Goal: Task Accomplishment & Management: Complete application form

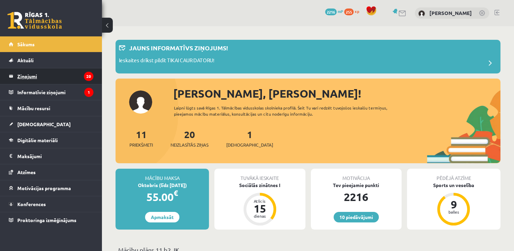
click at [60, 78] on legend "Ziņojumi 20" at bounding box center [55, 76] width 76 height 16
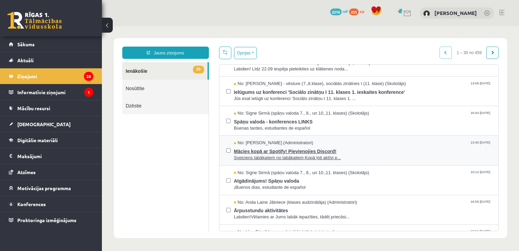
scroll to position [34, 0]
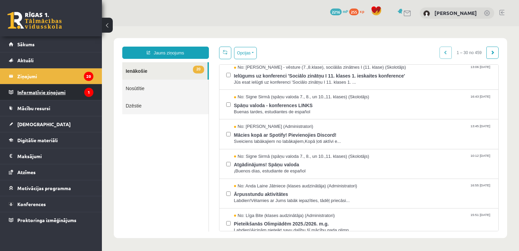
click at [82, 95] on legend "Informatīvie ziņojumi 1" at bounding box center [55, 92] width 76 height 16
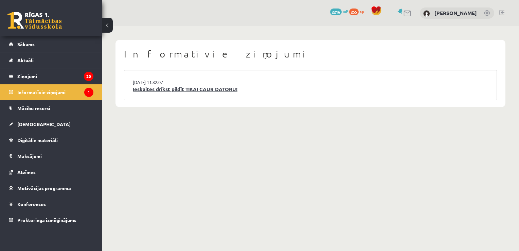
click at [141, 90] on link "Ieskaites drīkst pildīt TIKAI CAUR DATORU!" at bounding box center [310, 89] width 355 height 8
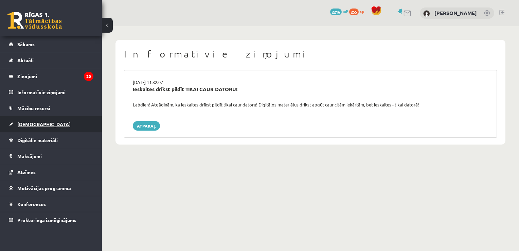
click at [37, 126] on span "[DEMOGRAPHIC_DATA]" at bounding box center [43, 124] width 53 height 6
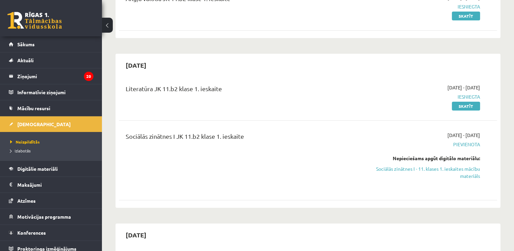
scroll to position [136, 0]
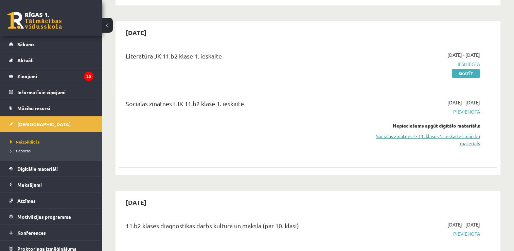
click at [428, 139] on link "Sociālās zinātnes I - 11. klases 1. ieskaites mācību materiāls" at bounding box center [424, 139] width 111 height 14
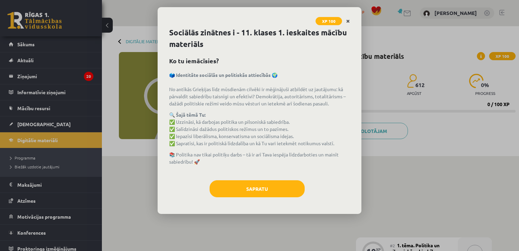
click at [348, 20] on icon "Close" at bounding box center [348, 21] width 4 height 5
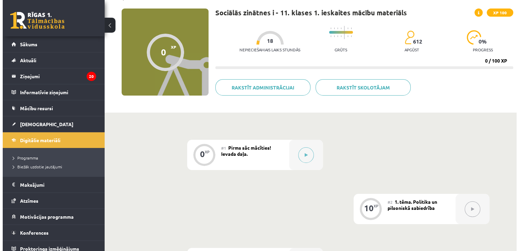
scroll to position [102, 0]
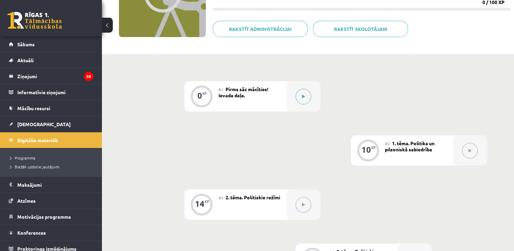
click at [307, 93] on button at bounding box center [304, 97] width 16 height 16
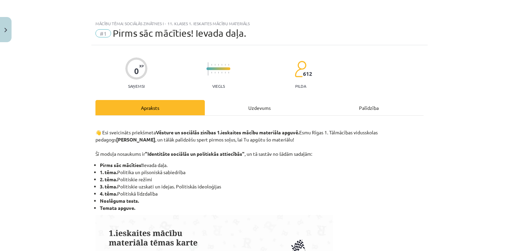
click at [258, 106] on div "Uzdevums" at bounding box center [259, 107] width 109 height 15
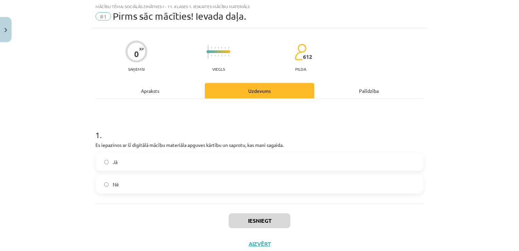
scroll to position [38, 0]
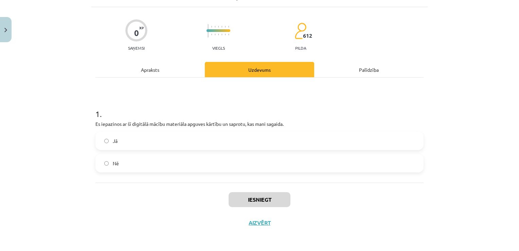
click at [147, 131] on div "Jā" at bounding box center [259, 140] width 328 height 18
click at [149, 138] on label "Jā" at bounding box center [259, 140] width 327 height 17
click at [233, 198] on button "Iesniegt" at bounding box center [260, 199] width 62 height 15
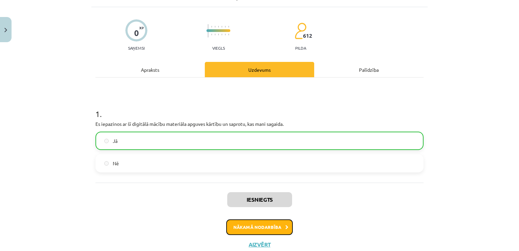
click at [261, 225] on button "Nākamā nodarbība" at bounding box center [259, 227] width 67 height 16
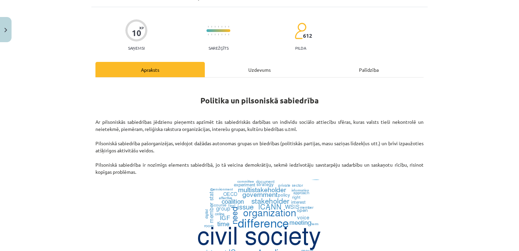
scroll to position [17, 0]
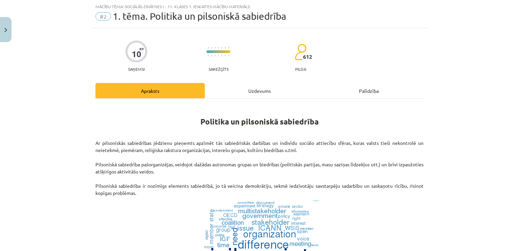
click at [265, 89] on div "Uzdevums" at bounding box center [259, 90] width 109 height 15
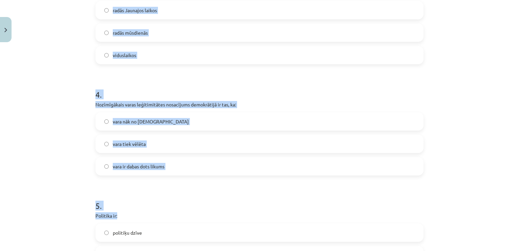
scroll to position [493, 0]
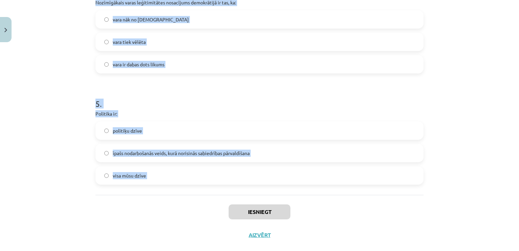
drag, startPoint x: 80, startPoint y: 118, endPoint x: 167, endPoint y: 214, distance: 129.4
click at [167, 214] on div "Mācību tēma: Sociālās zinātnes i - 11. klases 1. ieskaites mācību materiāls #2 …" at bounding box center [259, 125] width 519 height 251
copy form "1 . Politiskā vara ir: politikas mērķis gan politikas mērķis, gan līdzeklis pol…"
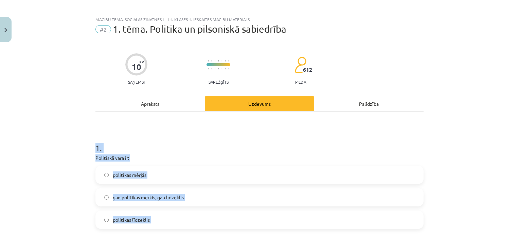
scroll to position [0, 0]
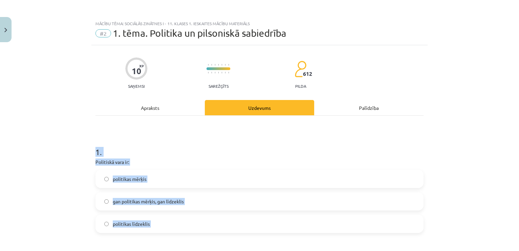
click at [245, 145] on h1 "1 ." at bounding box center [259, 145] width 328 height 21
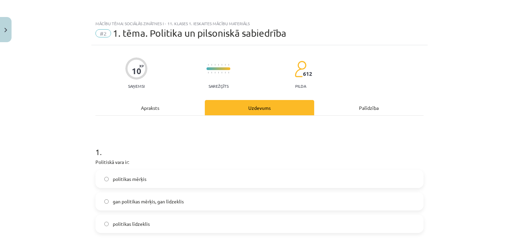
click at [195, 203] on label "gan politikas mērķis, gan līdzeklis" at bounding box center [259, 201] width 327 height 17
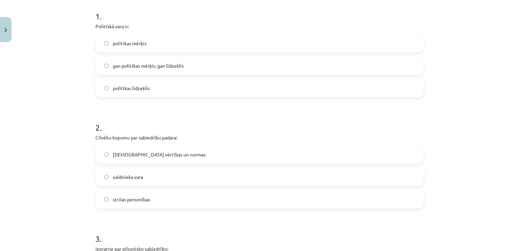
scroll to position [136, 0]
click at [163, 157] on label "kopīgās vērtības un normas" at bounding box center [259, 153] width 327 height 17
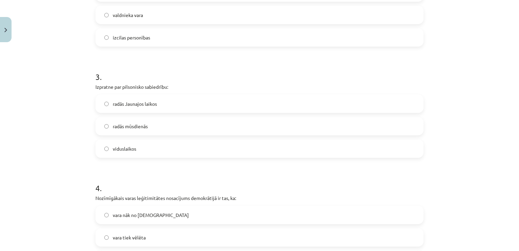
scroll to position [306, 0]
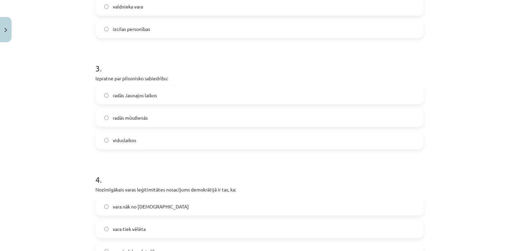
click at [166, 91] on label "radās Jaunajos laikos" at bounding box center [259, 95] width 327 height 17
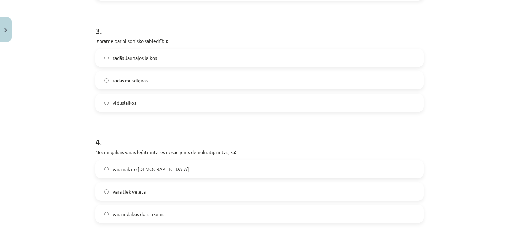
scroll to position [374, 0]
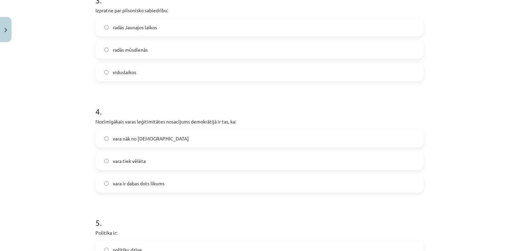
click at [158, 159] on label "vara tiek vēlēta" at bounding box center [259, 160] width 327 height 17
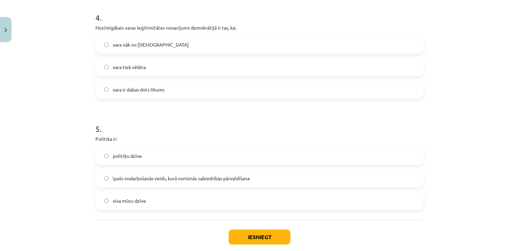
scroll to position [505, 0]
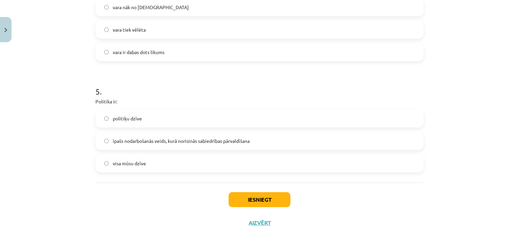
click at [262, 141] on label "īpašs nodarbošanās veids, kurā norisinās sabiedrības pārvaldīšana" at bounding box center [259, 140] width 327 height 17
click at [273, 196] on button "Iesniegt" at bounding box center [260, 199] width 62 height 15
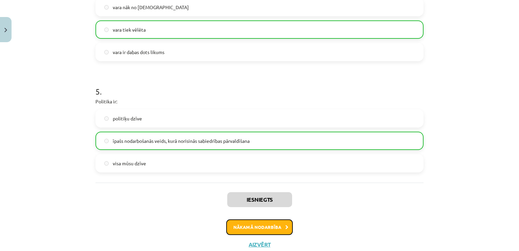
click at [268, 226] on button "Nākamā nodarbība" at bounding box center [259, 227] width 67 height 16
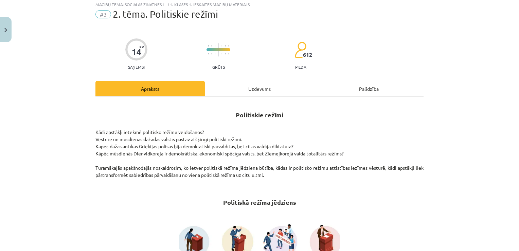
scroll to position [17, 0]
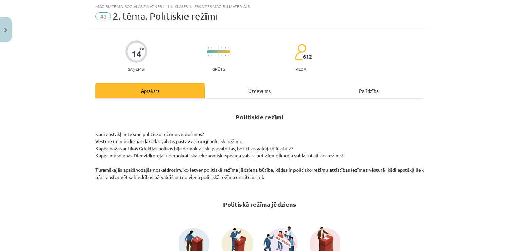
click at [265, 89] on div "Uzdevums" at bounding box center [259, 90] width 109 height 15
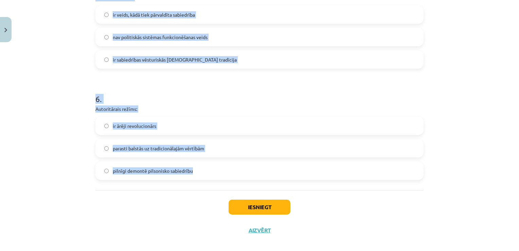
scroll to position [659, 0]
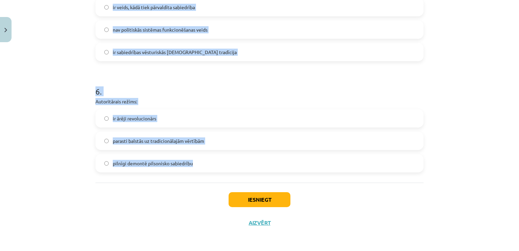
drag, startPoint x: 91, startPoint y: 129, endPoint x: 313, endPoint y: 176, distance: 226.4
click at [313, 176] on div "Mācību tēma: Sociālās zinātnes i - 11. klases 1. ieskaites mācību materiāls #3 …" at bounding box center [259, 125] width 519 height 251
copy form "1 . Politiskā režīma veidošanos nosaka: tas, cik izglītota ir politiskā elite t…"
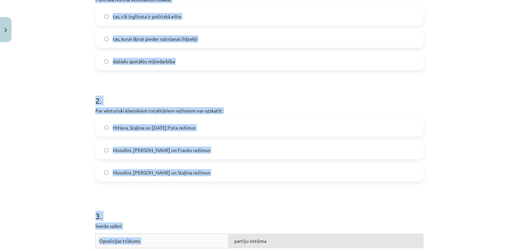
scroll to position [81, 0]
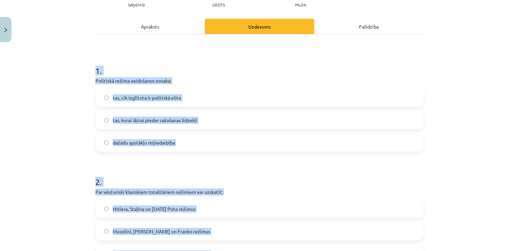
click at [204, 65] on h1 "1 ." at bounding box center [259, 64] width 328 height 21
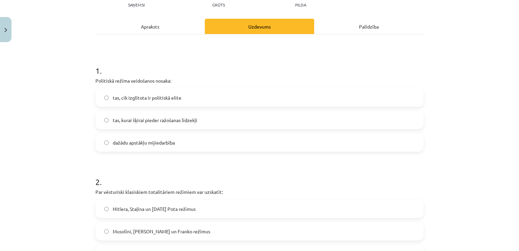
click at [202, 142] on label "dažādu apstākļu mijiedarbība" at bounding box center [259, 142] width 327 height 17
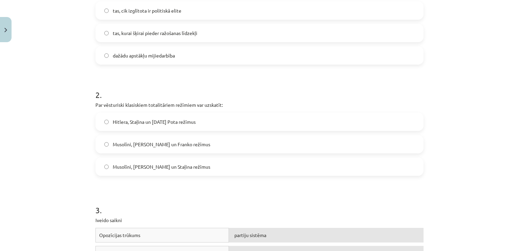
scroll to position [217, 0]
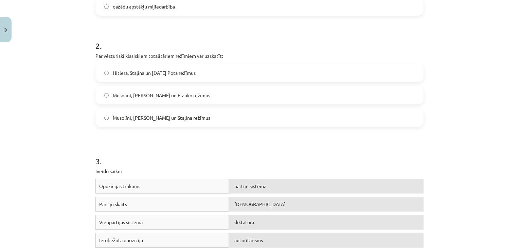
drag, startPoint x: 206, startPoint y: 75, endPoint x: 217, endPoint y: 84, distance: 13.9
click at [207, 75] on label "Hitlera, Staļina un Pola Pota režīmus" at bounding box center [259, 72] width 327 height 17
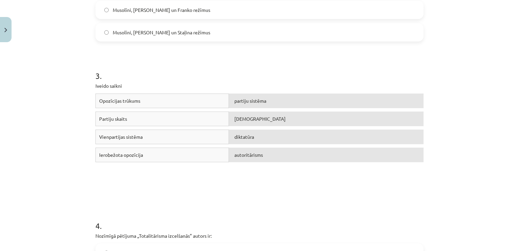
scroll to position [319, 0]
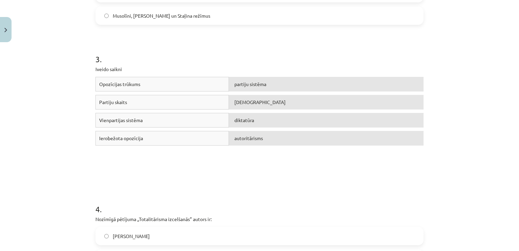
drag, startPoint x: 83, startPoint y: 50, endPoint x: 109, endPoint y: 70, distance: 33.2
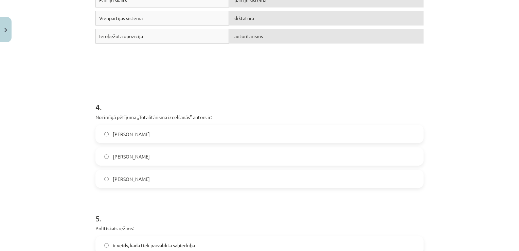
scroll to position [455, 0]
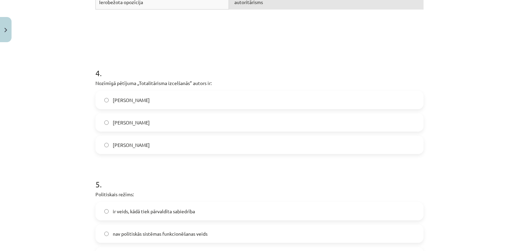
click at [174, 156] on form "1 . Politiskā režīma veidošanos nosaka: tas, cik izglītota ir politiskā elite t…" at bounding box center [259, 28] width 328 height 696
click at [175, 143] on label "Hanna Ārendte" at bounding box center [259, 144] width 327 height 17
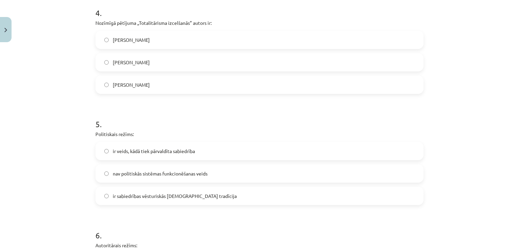
scroll to position [557, 0]
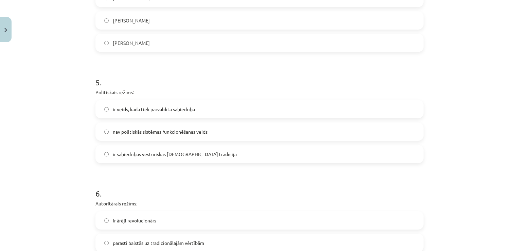
click at [208, 105] on label "ir veids, kādā tiek pārvaldīta sabiedrība" at bounding box center [259, 109] width 327 height 17
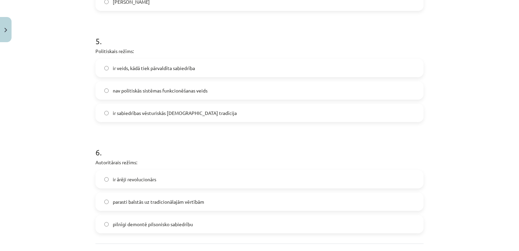
scroll to position [659, 0]
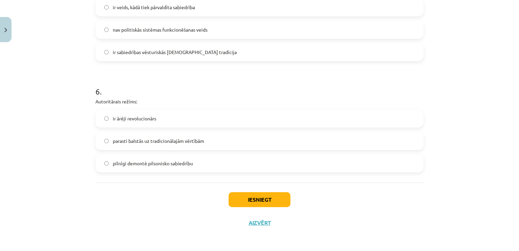
click at [214, 136] on label "parasti balstās uz tradicionālajām vērtībām" at bounding box center [259, 140] width 327 height 17
click at [245, 196] on button "Iesniegt" at bounding box center [260, 199] width 62 height 15
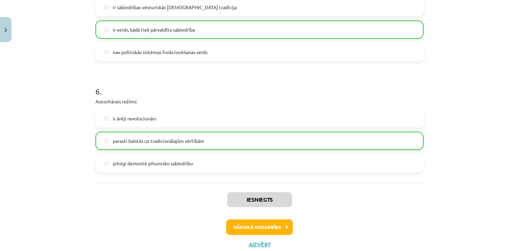
scroll to position [614, 0]
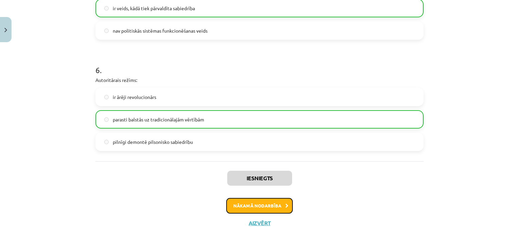
click at [285, 203] on icon at bounding box center [286, 205] width 3 height 4
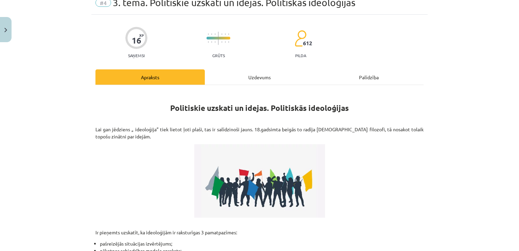
scroll to position [17, 0]
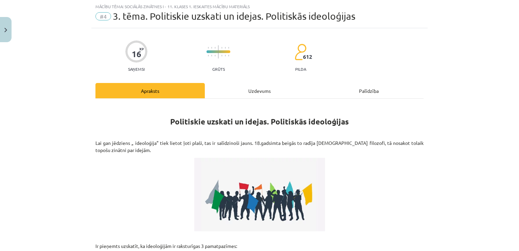
click at [270, 83] on div "Uzdevums" at bounding box center [259, 90] width 109 height 15
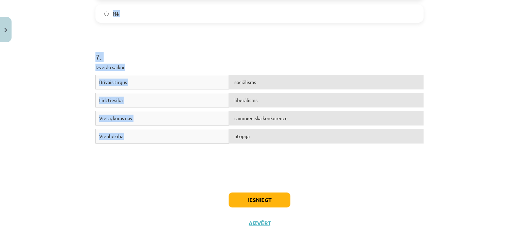
scroll to position [701, 0]
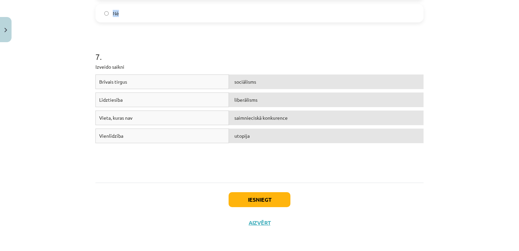
drag, startPoint x: 87, startPoint y: 126, endPoint x: 126, endPoint y: 17, distance: 115.2
click at [126, 17] on div "Mācību tēma: Sociālās zinātnes i - 11. klases 1. ieskaites mācību materiāls #4 …" at bounding box center [259, 125] width 519 height 251
copy form "1 . Sociālisma idejas aizsākumi meklējami 19.gs pirmajā pusē. Vai apgalvojums i…"
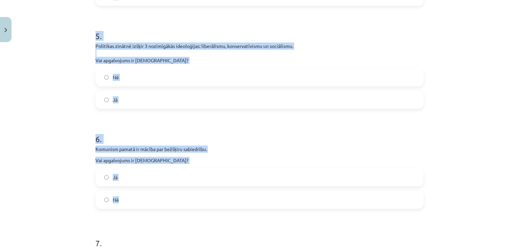
scroll to position [544, 0]
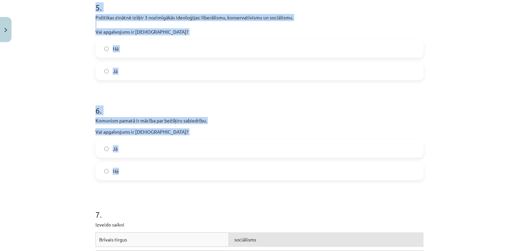
drag, startPoint x: 94, startPoint y: 139, endPoint x: 137, endPoint y: 168, distance: 52.1
copy form "1 . Sociālisma idejas aizsākumi meklējami 19.gs pirmajā pusē. Vai apgalvojums i…"
click at [318, 94] on h1 "6 ." at bounding box center [259, 104] width 328 height 21
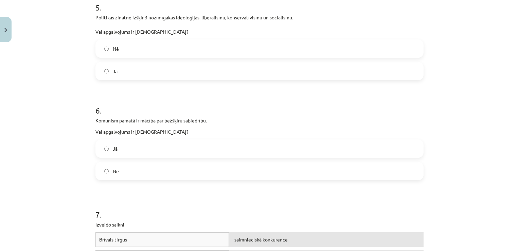
click at [175, 146] on label "Jā" at bounding box center [259, 148] width 327 height 17
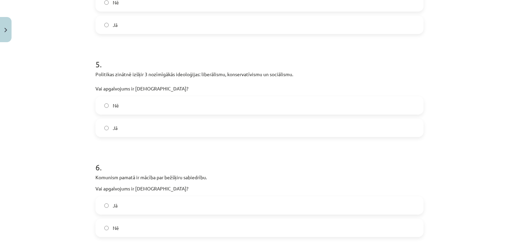
scroll to position [476, 0]
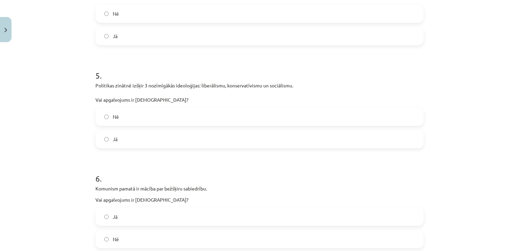
click at [179, 141] on label "Jā" at bounding box center [259, 138] width 327 height 17
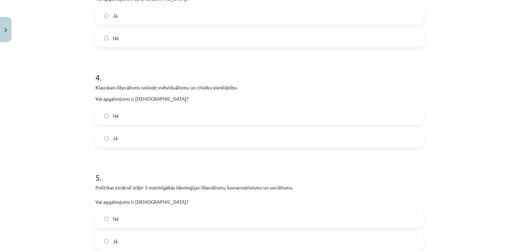
scroll to position [374, 0]
click at [158, 113] on label "Nē" at bounding box center [259, 115] width 327 height 17
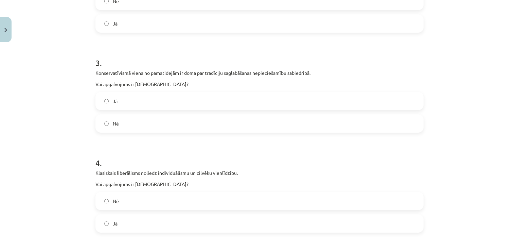
scroll to position [272, 0]
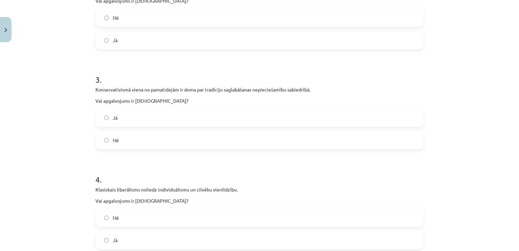
click at [151, 123] on label "Jā" at bounding box center [259, 117] width 327 height 17
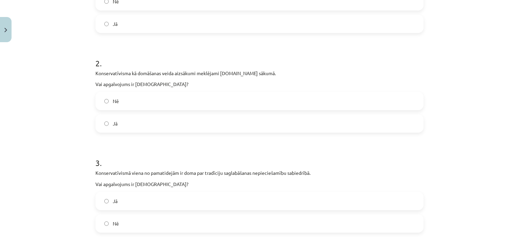
scroll to position [170, 0]
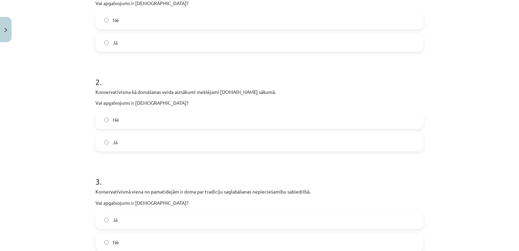
drag, startPoint x: 195, startPoint y: 121, endPoint x: 210, endPoint y: 137, distance: 21.2
click at [195, 121] on label "Nē" at bounding box center [259, 119] width 327 height 17
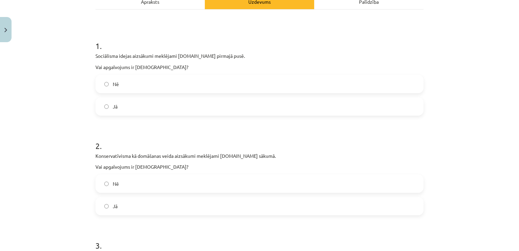
scroll to position [102, 0]
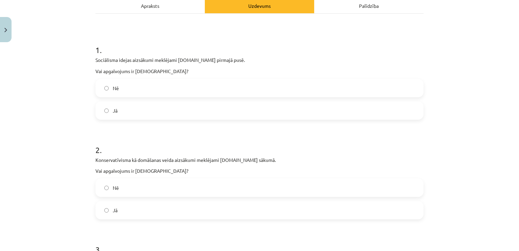
click at [176, 107] on label "Jā" at bounding box center [259, 110] width 327 height 17
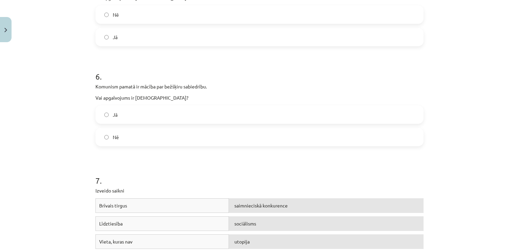
scroll to position [701, 0]
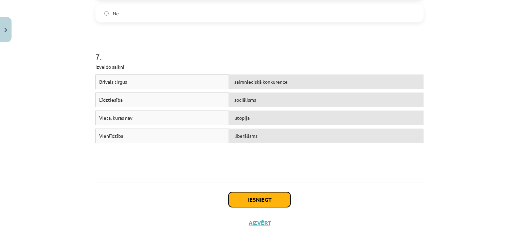
click at [243, 196] on button "Iesniegt" at bounding box center [260, 199] width 62 height 15
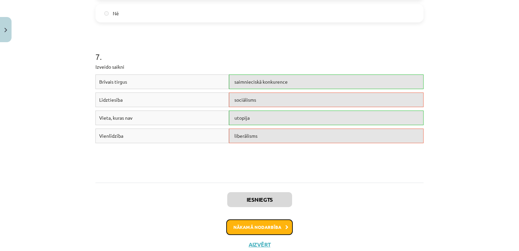
click at [243, 225] on button "Nākamā nodarbība" at bounding box center [259, 227] width 67 height 16
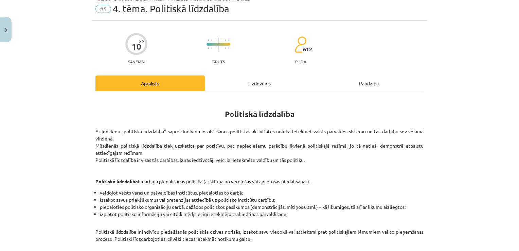
scroll to position [17, 0]
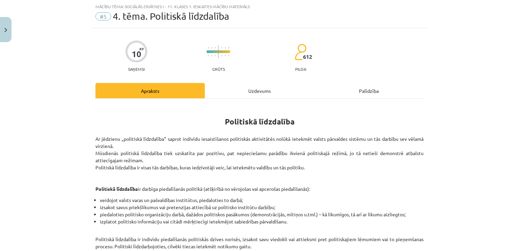
click at [256, 90] on div "Uzdevums" at bounding box center [259, 90] width 109 height 15
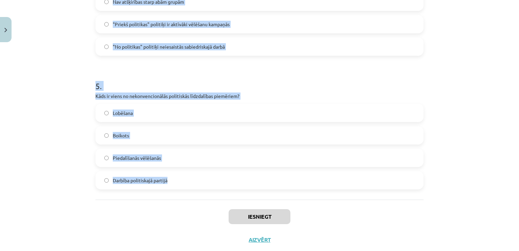
scroll to position [617, 0]
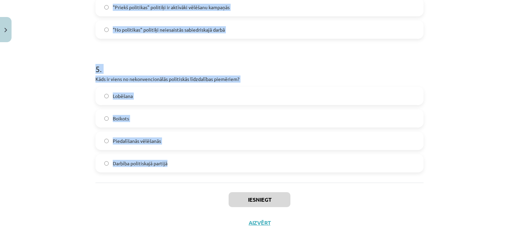
drag, startPoint x: 92, startPoint y: 123, endPoint x: 182, endPoint y: 181, distance: 106.8
copy form "1 . Kādu vadības stilu raksturo līdera vēlme dalīties lēmumu pieņemšanas proces…"
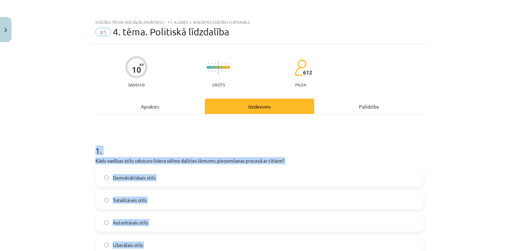
scroll to position [0, 0]
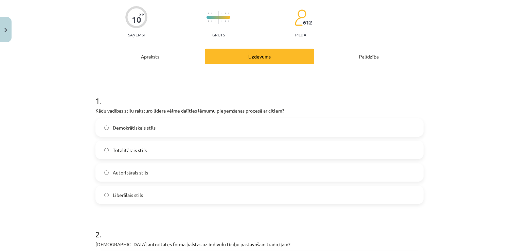
scroll to position [68, 0]
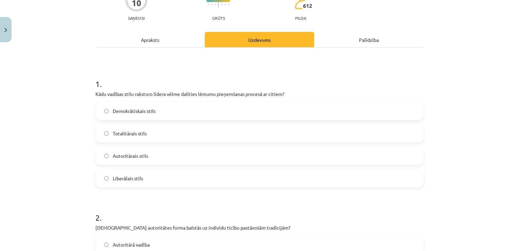
click at [175, 114] on label "Demokrātiskais stils" at bounding box center [259, 110] width 327 height 17
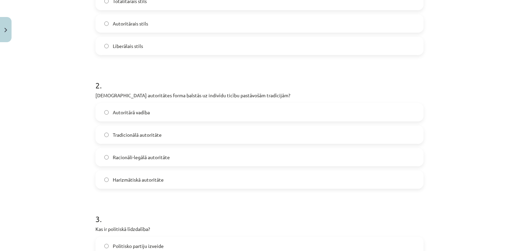
scroll to position [204, 0]
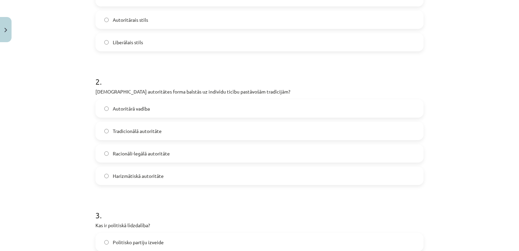
click at [181, 127] on label "Tradicionālā autoritāte" at bounding box center [259, 130] width 327 height 17
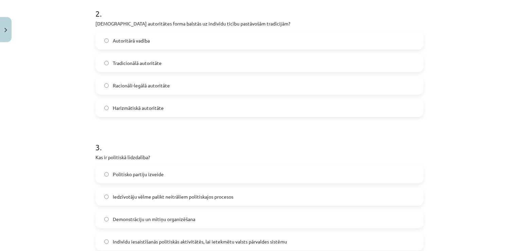
scroll to position [340, 0]
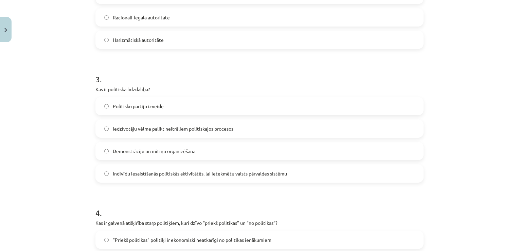
click at [291, 175] on label "Indivīdu iesaistīšanās politiskās aktivitātēs, lai ietekmētu valsts pārvaldes s…" at bounding box center [259, 173] width 327 height 17
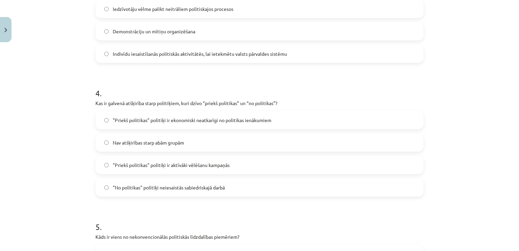
scroll to position [476, 0]
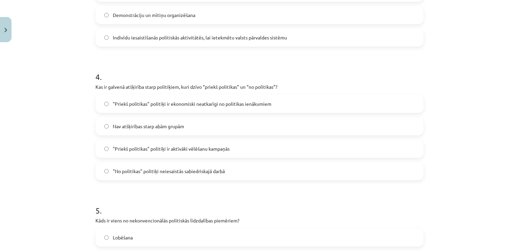
click at [292, 104] on label ""Priekš politikas" politiķi ir ekonomiski neatkarīgi no politikas ienākumiem" at bounding box center [259, 103] width 327 height 17
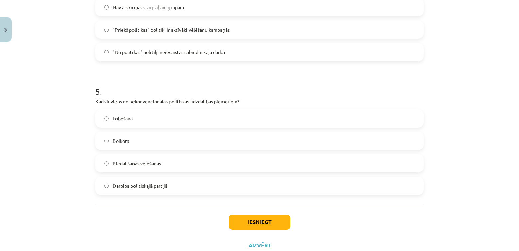
scroll to position [611, 0]
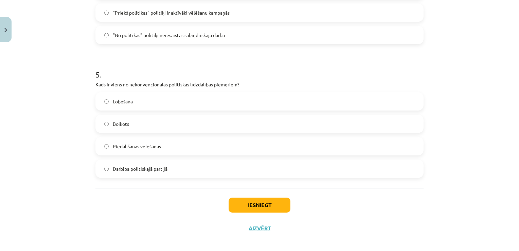
click at [142, 122] on label "Boikots" at bounding box center [259, 123] width 327 height 17
click at [242, 202] on button "Iesniegt" at bounding box center [260, 204] width 62 height 15
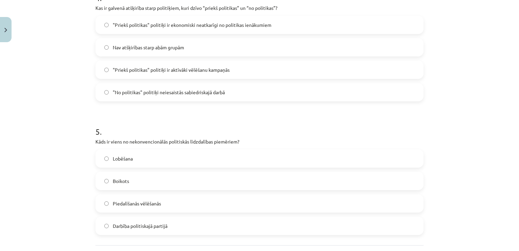
scroll to position [617, 0]
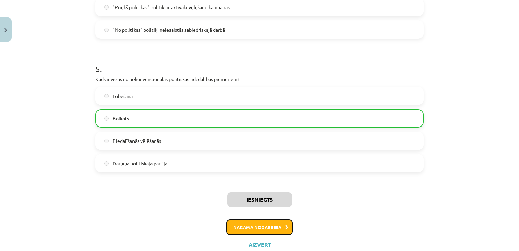
click at [271, 228] on button "Nākamā nodarbība" at bounding box center [259, 227] width 67 height 16
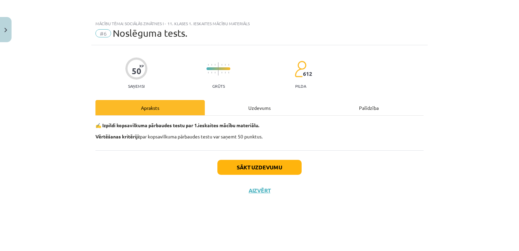
scroll to position [0, 0]
click at [244, 105] on div "Uzdevums" at bounding box center [259, 107] width 109 height 15
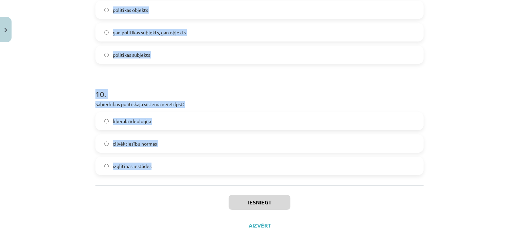
scroll to position [1060, 0]
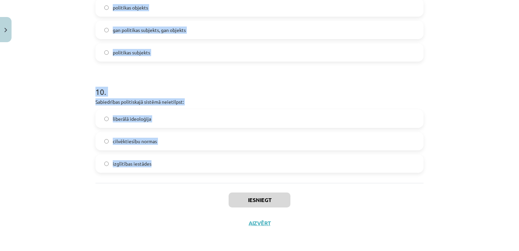
drag, startPoint x: 93, startPoint y: 69, endPoint x: 257, endPoint y: 165, distance: 190.2
copy form "1 . Kompromiss ir piekāpšanās: no konflikta sācēja puses no visiem konfliktā ie…"
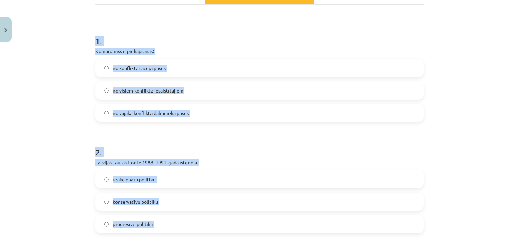
scroll to position [109, 0]
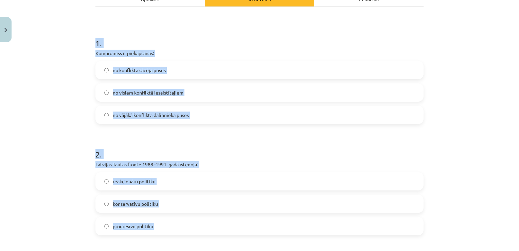
click at [239, 40] on h1 "1 ." at bounding box center [259, 36] width 328 height 21
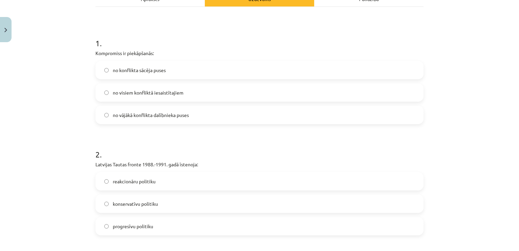
click at [229, 89] on label "no visiem konfliktā iesaistītajiem" at bounding box center [259, 92] width 327 height 17
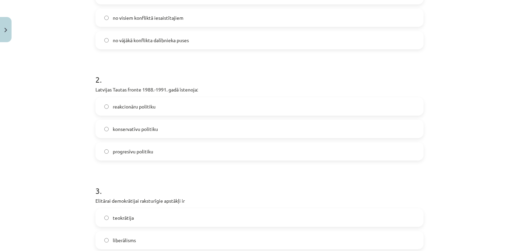
scroll to position [211, 0]
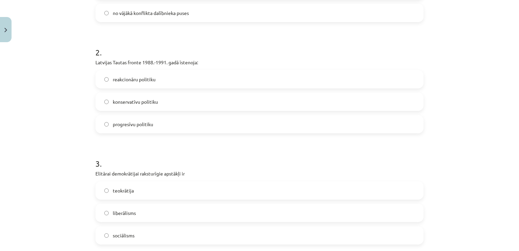
click at [178, 121] on label "progresīvu politiku" at bounding box center [259, 123] width 327 height 17
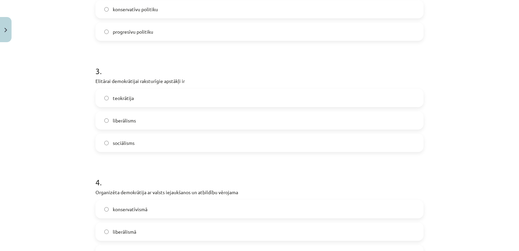
scroll to position [346, 0]
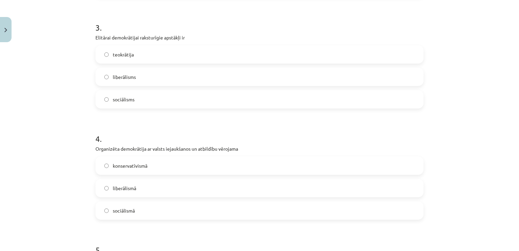
click at [150, 70] on label "liberālisms" at bounding box center [259, 76] width 327 height 17
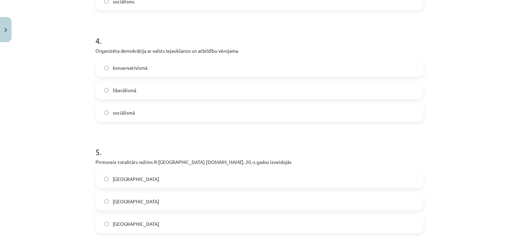
scroll to position [448, 0]
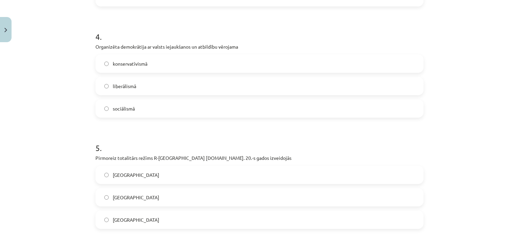
click at [161, 105] on label "sociālismā" at bounding box center [259, 108] width 327 height 17
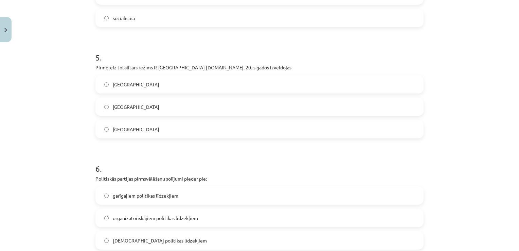
scroll to position [550, 0]
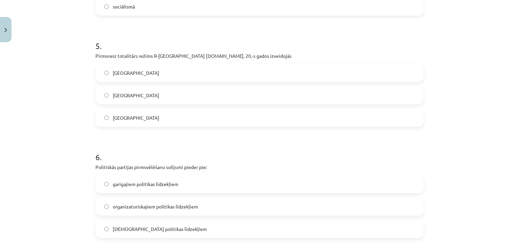
click at [151, 111] on label "Itālijā" at bounding box center [259, 117] width 327 height 17
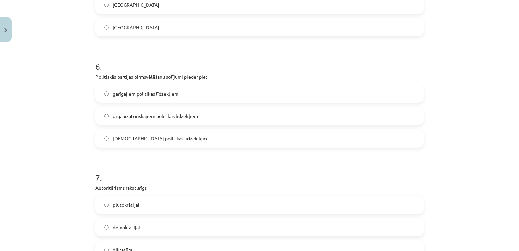
scroll to position [652, 0]
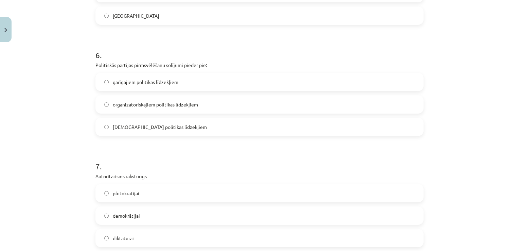
click at [192, 83] on label "garīgajiem politikas līdzekļiem" at bounding box center [259, 81] width 327 height 17
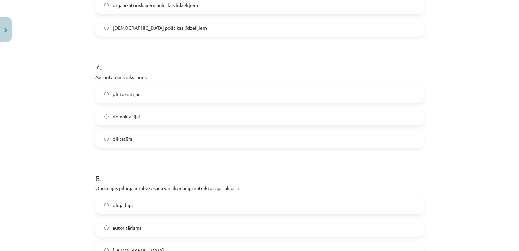
scroll to position [788, 0]
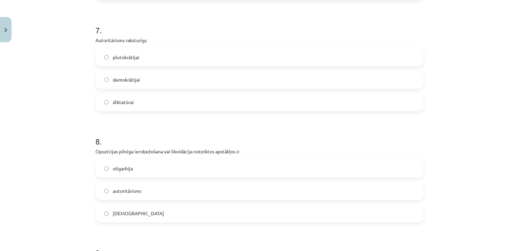
click at [266, 99] on label "diktatūrai" at bounding box center [259, 101] width 327 height 17
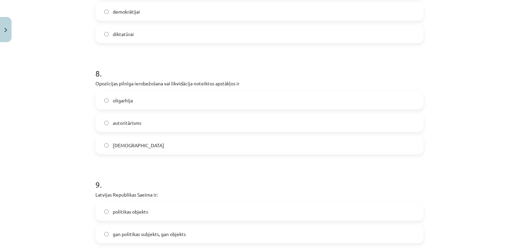
scroll to position [856, 0]
click at [160, 143] on label "totalitārisms" at bounding box center [259, 145] width 327 height 17
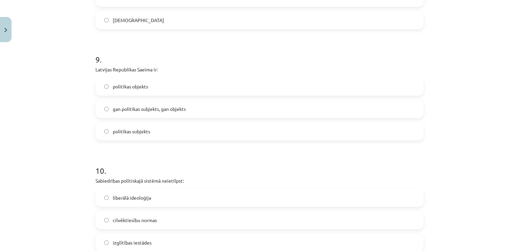
scroll to position [992, 0]
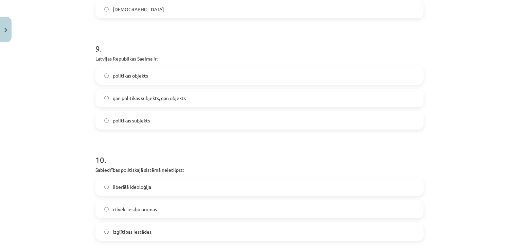
click at [162, 116] on label "politikas subjekts" at bounding box center [259, 120] width 327 height 17
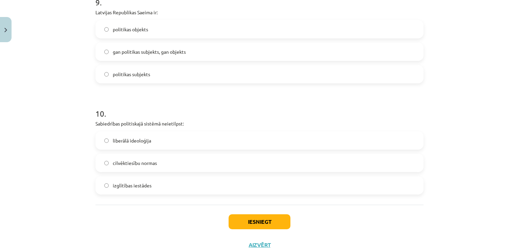
scroll to position [1026, 0]
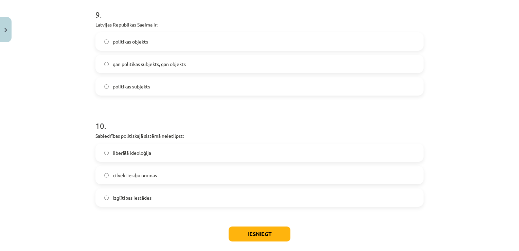
click at [184, 196] on label "izglītības iestādes" at bounding box center [259, 197] width 327 height 17
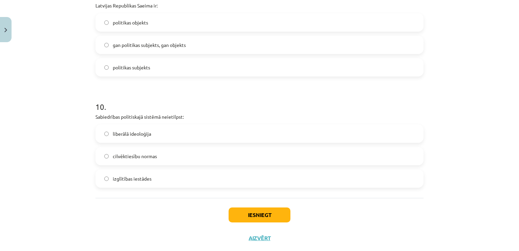
scroll to position [1060, 0]
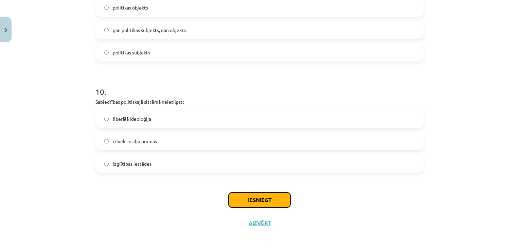
click at [244, 198] on button "Iesniegt" at bounding box center [260, 199] width 62 height 15
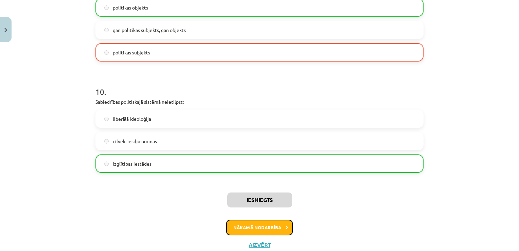
click at [257, 224] on button "Nākamā nodarbība" at bounding box center [259, 227] width 67 height 16
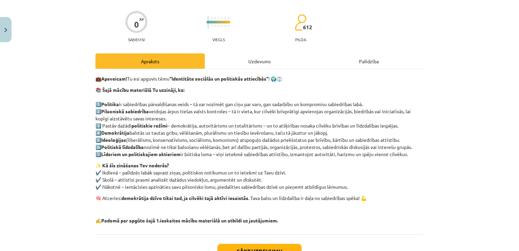
scroll to position [17, 0]
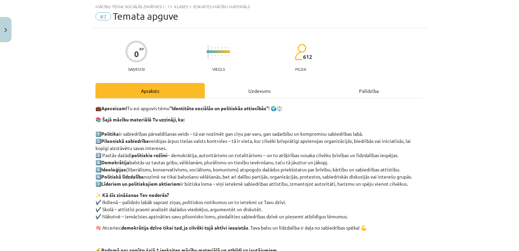
click at [261, 89] on div "Uzdevums" at bounding box center [259, 90] width 109 height 15
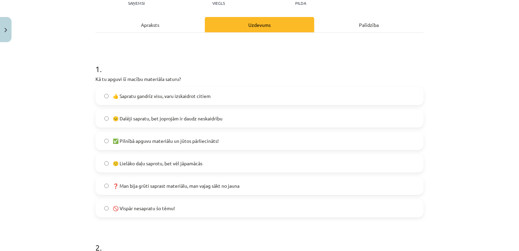
scroll to position [85, 0]
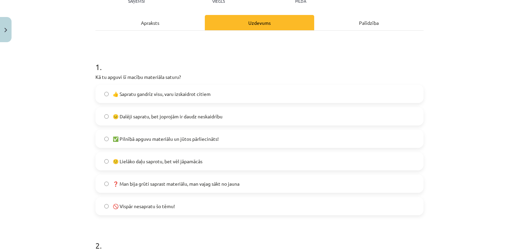
click at [227, 157] on label "🙂 Lielāko daļu saprotu, bet vēl jāpamācās" at bounding box center [259, 161] width 327 height 17
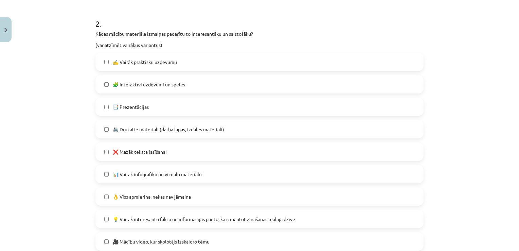
scroll to position [323, 0]
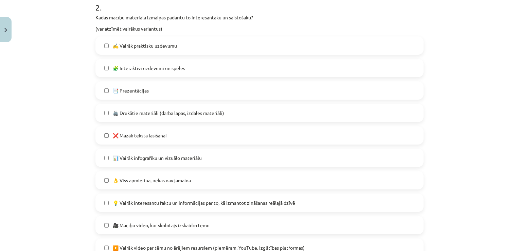
click at [235, 135] on label "❌ Mazāk teksta lasīšanai" at bounding box center [259, 135] width 327 height 17
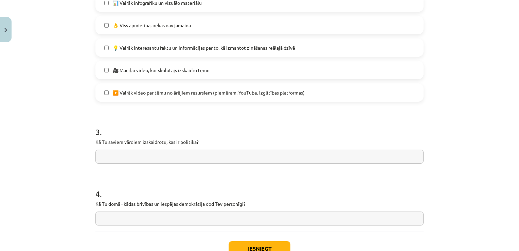
scroll to position [493, 0]
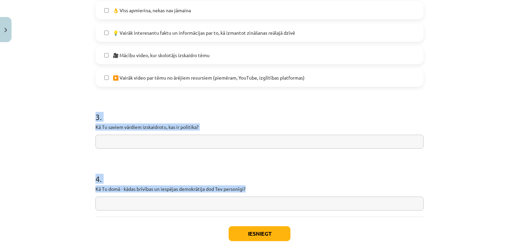
drag, startPoint x: 86, startPoint y: 105, endPoint x: 258, endPoint y: 191, distance: 192.6
click at [258, 191] on div "Mācību tēma: Sociālās zinātnes i - 11. klases 1. ieskaites mācību materiāls #7 …" at bounding box center [259, 125] width 519 height 251
copy form "3 . Kā Tu saviem vārdiem izskaidrotu, kas ir politika? 4 . Kā Tu domā - kādas b…"
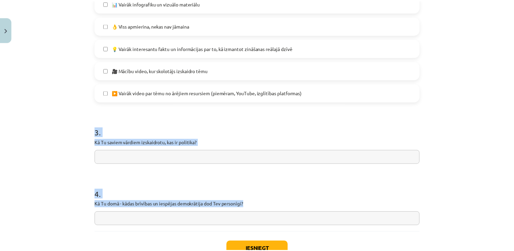
scroll to position [527, 0]
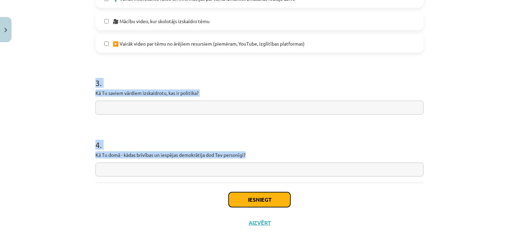
click at [252, 193] on button "Iesniegt" at bounding box center [260, 199] width 62 height 15
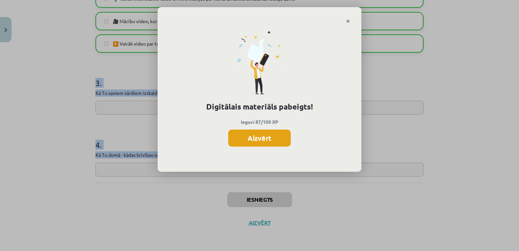
click at [269, 141] on button "Aizvērt" at bounding box center [259, 137] width 63 height 17
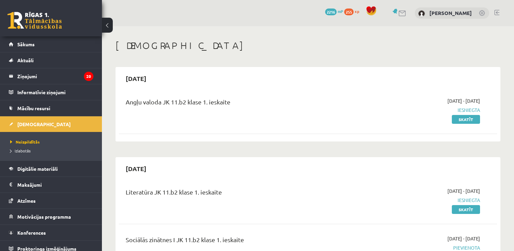
scroll to position [136, 0]
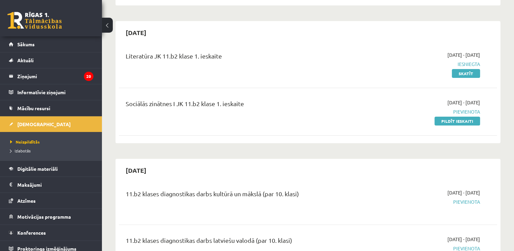
drag, startPoint x: 440, startPoint y: 119, endPoint x: 295, endPoint y: 31, distance: 169.8
click at [440, 119] on link "Pildīt ieskaiti" at bounding box center [457, 121] width 46 height 9
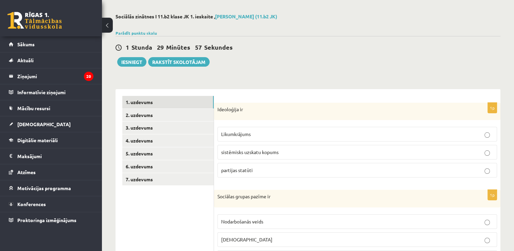
scroll to position [68, 0]
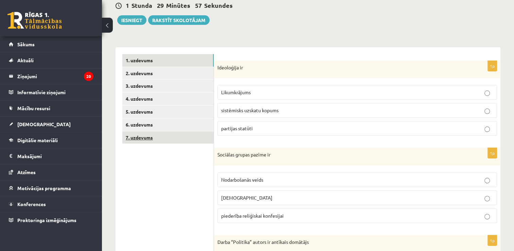
click at [198, 135] on link "7. uzdevums" at bounding box center [167, 137] width 91 height 13
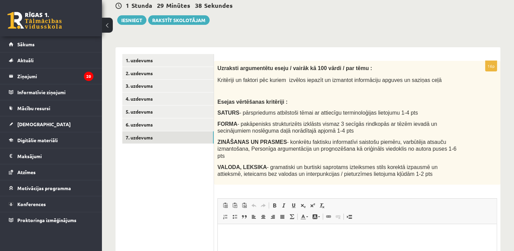
scroll to position [34, 0]
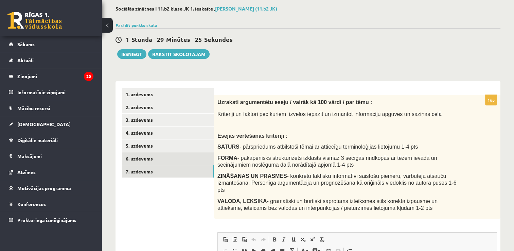
click at [191, 157] on link "6. uzdevums" at bounding box center [167, 158] width 91 height 13
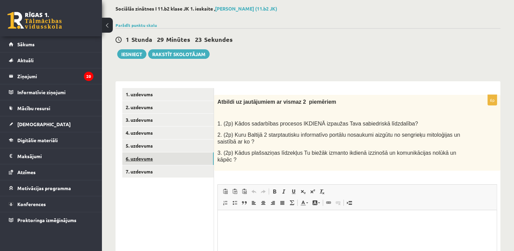
scroll to position [0, 0]
click at [196, 147] on link "5. uzdevums" at bounding box center [167, 145] width 91 height 13
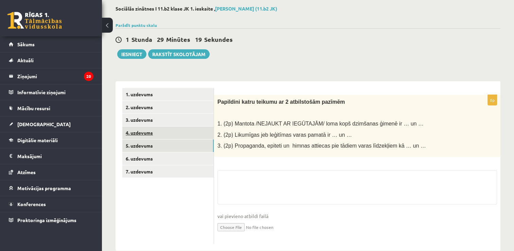
click at [190, 135] on link "4. uzdevums" at bounding box center [167, 132] width 91 height 13
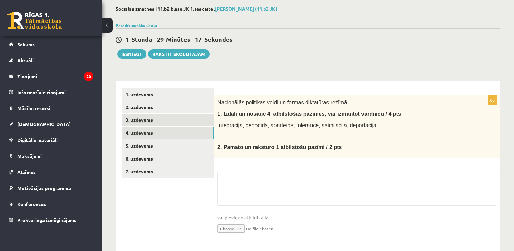
click at [177, 118] on link "3. uzdevums" at bounding box center [167, 119] width 91 height 13
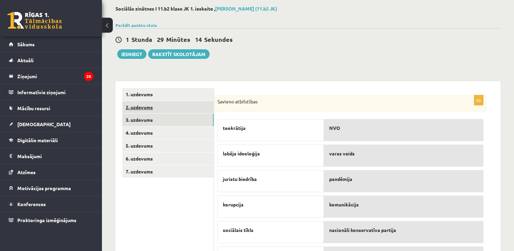
click at [184, 105] on link "2. uzdevums" at bounding box center [167, 107] width 91 height 13
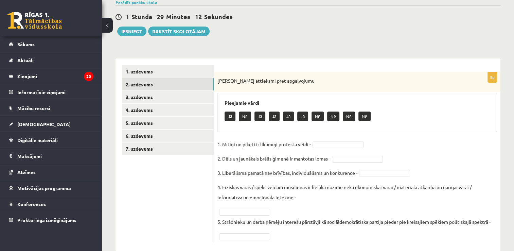
scroll to position [71, 0]
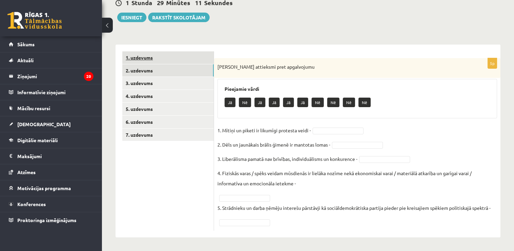
click at [151, 56] on link "1. uzdevums" at bounding box center [167, 57] width 91 height 13
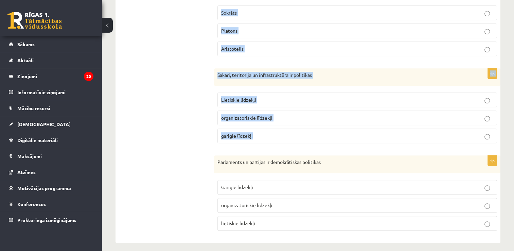
scroll to position [325, 0]
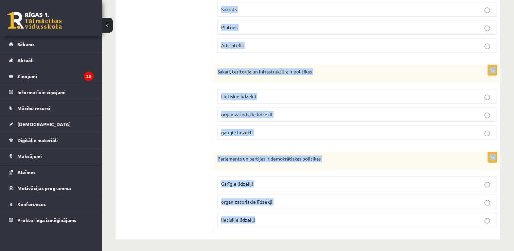
drag, startPoint x: 216, startPoint y: 56, endPoint x: 310, endPoint y: 226, distance: 194.6
click at [310, 226] on div "1p Ideoloģija ir Likumkrājums sistēmisks uzskatu kopums partijas statūti 1p Soc…" at bounding box center [357, 14] width 286 height 449
copy form "Ideoloģija ir Likumkrājums sistēmisks uzskatu kopums partijas statūti 1p Sociāl…"
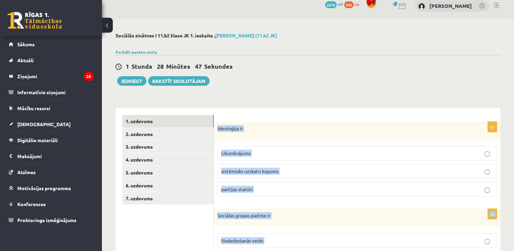
scroll to position [0, 0]
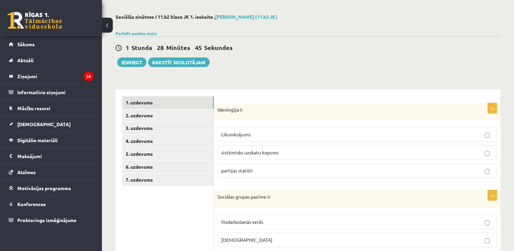
scroll to position [68, 0]
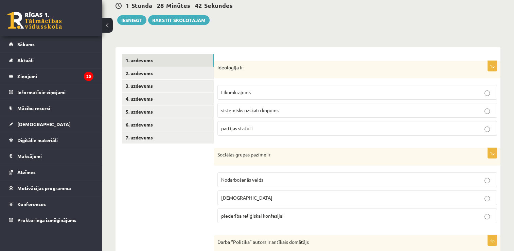
click at [285, 113] on p "sistēmisks uzskatu kopums" at bounding box center [357, 110] width 272 height 7
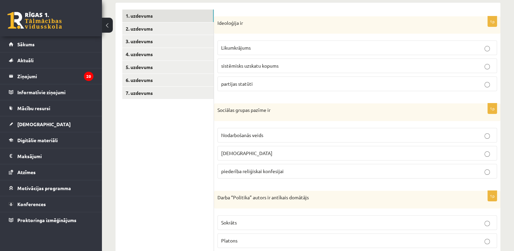
scroll to position [170, 0]
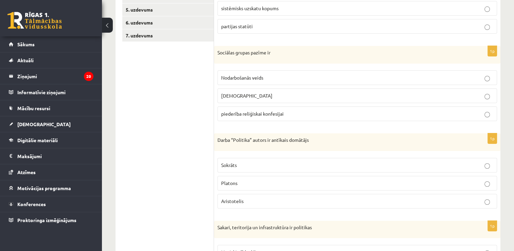
click at [296, 108] on label "piederība reliģiskai konfesijai" at bounding box center [357, 113] width 280 height 15
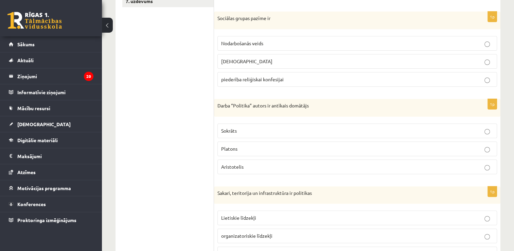
scroll to position [238, 0]
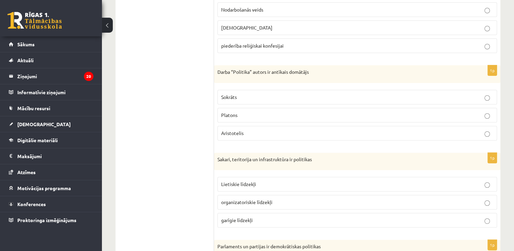
click at [262, 134] on p "Aristotelis" at bounding box center [357, 132] width 272 height 7
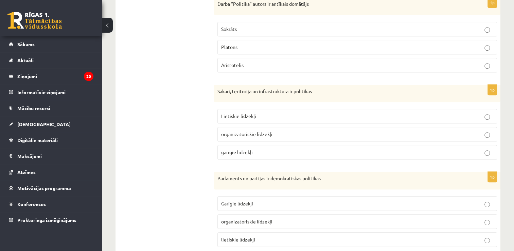
scroll to position [325, 0]
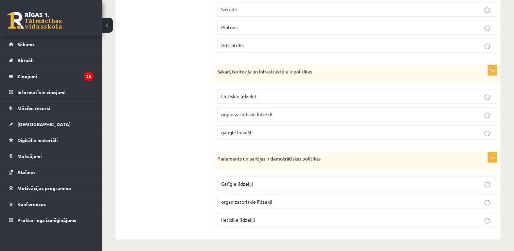
click at [272, 96] on p "Lietiskie līdzekļi" at bounding box center [357, 96] width 272 height 7
click at [259, 202] on p "organizatoriskie līdzekļi" at bounding box center [357, 201] width 272 height 7
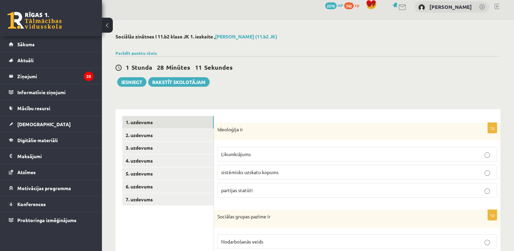
scroll to position [0, 0]
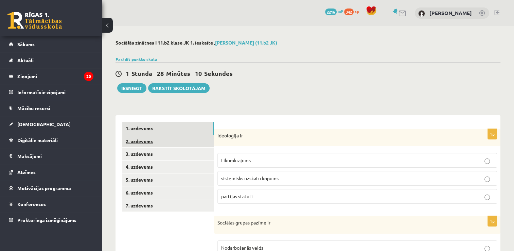
click at [195, 141] on link "2. uzdevums" at bounding box center [167, 141] width 91 height 13
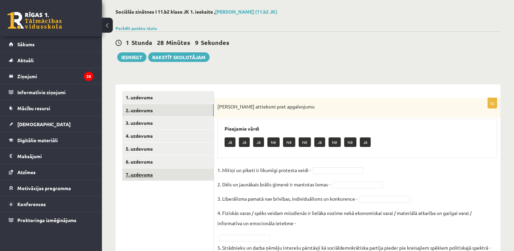
scroll to position [68, 0]
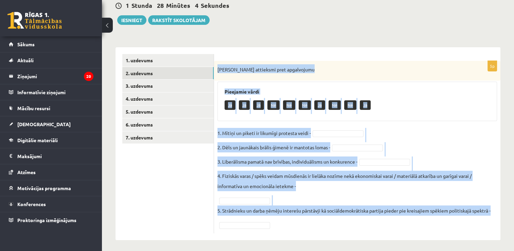
drag, startPoint x: 216, startPoint y: 69, endPoint x: 495, endPoint y: 212, distance: 313.3
click at [495, 212] on div "5p Izsaki attieksmi pret apgalvojumu Pieejamie vārdi Jā Jā Jā Nē Nē Nē Jā Nē Nē…" at bounding box center [357, 147] width 286 height 172
copy div "Izsaki attieksmi pret apgalvojumu Pieejamie vārdi Jā Jā Jā Nē Nē Nē Jā Nē Nē Jā…"
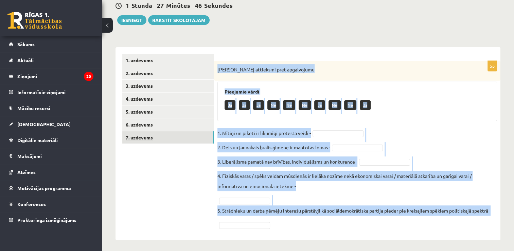
click at [178, 136] on link "7. uzdevums" at bounding box center [167, 137] width 91 height 13
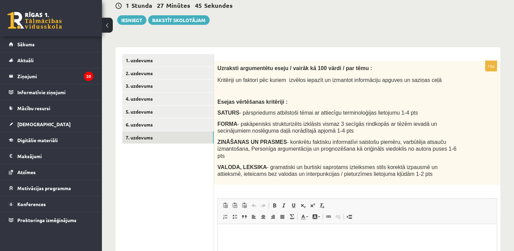
scroll to position [0, 0]
click at [158, 72] on link "2. uzdevums" at bounding box center [167, 73] width 91 height 13
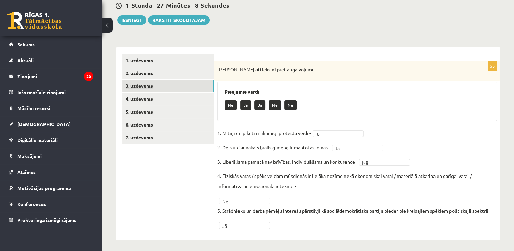
click at [156, 88] on link "3. uzdevums" at bounding box center [167, 85] width 91 height 13
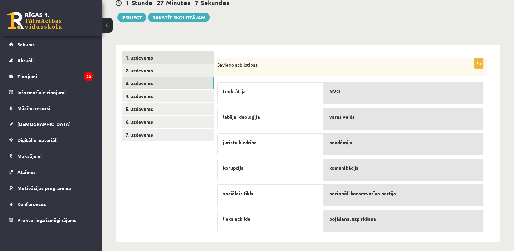
scroll to position [75, 0]
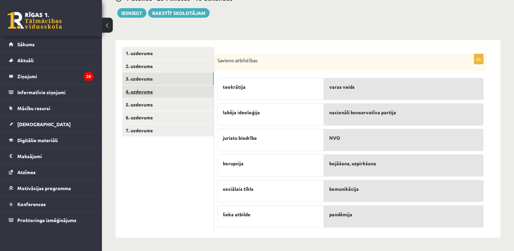
click at [166, 90] on link "4. uzdevums" at bounding box center [167, 91] width 91 height 13
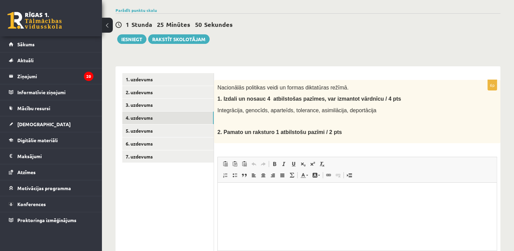
scroll to position [48, 0]
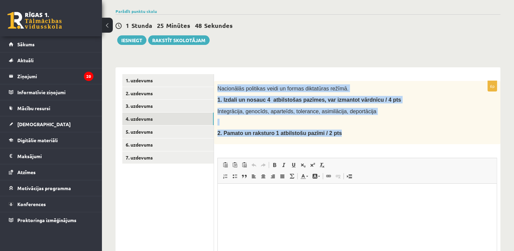
drag, startPoint x: 219, startPoint y: 87, endPoint x: 328, endPoint y: 133, distance: 118.6
click at [328, 133] on div "Nacionālās politikas veidi un formas diktatūras režīmā. 1. I zdali un nosauc 4 …" at bounding box center [357, 112] width 286 height 63
copy div "Nacionālās politikas veidi un formas diktatūras režīmā. 1. I zdali un nosauc 4 …"
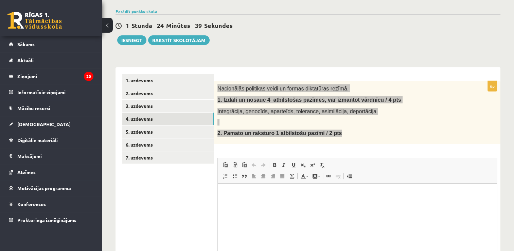
click at [320, 204] on html at bounding box center [357, 193] width 279 height 21
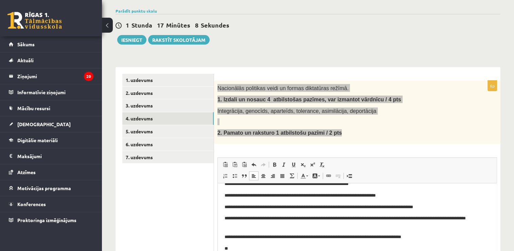
scroll to position [43, 0]
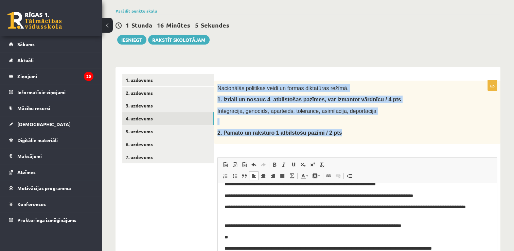
click at [362, 181] on span "Editor toolbars Paste Keyboard shortcut Ctrl+V Paste as plain text Keyboard sho…" at bounding box center [357, 170] width 279 height 25
click at [185, 133] on link "5. uzdevums" at bounding box center [167, 131] width 91 height 13
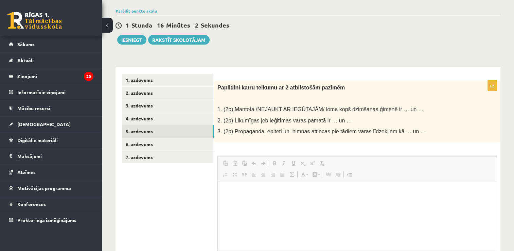
scroll to position [0, 0]
click at [219, 85] on span "Papildini katru teikumu ar 2 atbilstošām pazīmēm" at bounding box center [280, 88] width 127 height 6
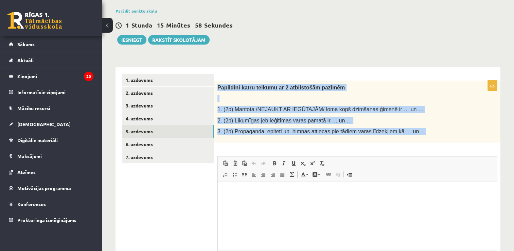
drag, startPoint x: 217, startPoint y: 85, endPoint x: 407, endPoint y: 135, distance: 196.1
click at [407, 135] on div "Papildini katru teikumu ar 2 atbilstošām pazīmēm 1. (2p) Mantota /NEJAUKT AR IE…" at bounding box center [357, 112] width 286 height 62
copy div "Papildini katru teikumu ar 2 atbilstošām pazīmēm 1. (2p) Mantota /NEJAUKT AR IE…"
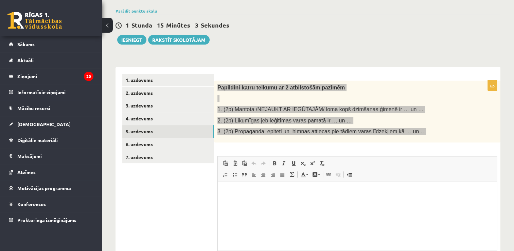
click at [282, 197] on html at bounding box center [357, 191] width 279 height 21
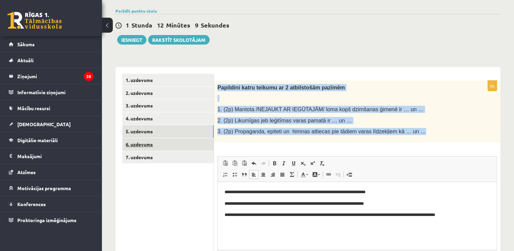
click at [197, 142] on link "6. uzdevums" at bounding box center [167, 144] width 91 height 13
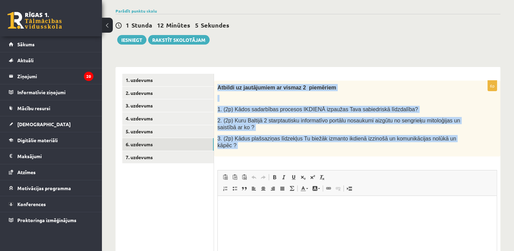
drag, startPoint x: 215, startPoint y: 85, endPoint x: 406, endPoint y: 153, distance: 203.0
click at [406, 153] on div "6p Atbildi uz jautājumiem ar vismaz 2 piemēriem 1. (2p) Kādos sadarbības proces…" at bounding box center [357, 196] width 286 height 231
copy div "Atbildi uz jautājumiem ar vismaz 2 piemēriem 1. (2p) Kādos sadarbības procesos …"
click at [349, 66] on div "**********" at bounding box center [307, 189] width 385 height 258
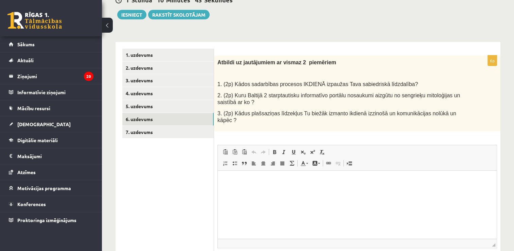
scroll to position [82, 0]
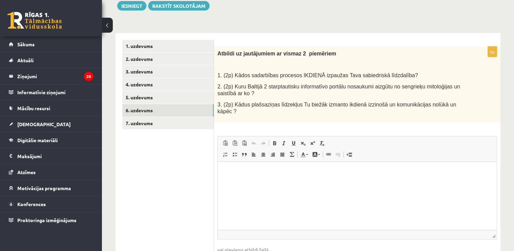
click at [356, 171] on p "Editor, wiswyg-editor-user-answer-47025092427240" at bounding box center [357, 171] width 265 height 7
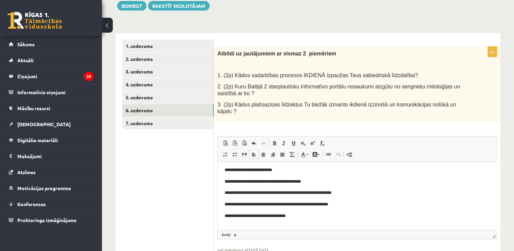
scroll to position [2, 0]
click at [366, 153] on span "Editor toolbars Paste Keyboard shortcut Ctrl+V Paste as plain text Keyboard sho…" at bounding box center [357, 148] width 279 height 25
click at [299, 218] on p "**********" at bounding box center [355, 215] width 260 height 7
click at [201, 119] on link "7. uzdevums" at bounding box center [167, 123] width 91 height 13
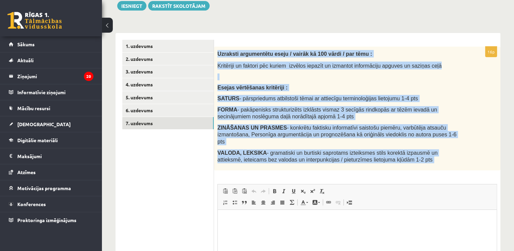
scroll to position [0, 0]
drag, startPoint x: 216, startPoint y: 48, endPoint x: 348, endPoint y: 172, distance: 181.0
click at [348, 172] on div "16p Uzraksti argumentētu eseju / vairāk kā 100 vārdi / par tēmu : Kritēriji un …" at bounding box center [357, 186] width 286 height 279
copy div "Uzraksti argumentētu eseju / vairāk kā 100 vārdi / par tēmu : Kritēriji un fakt…"
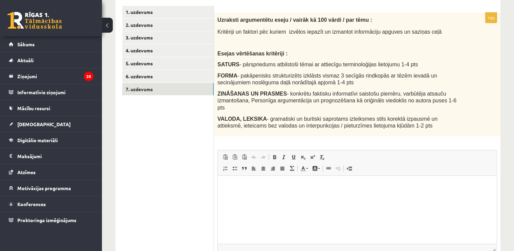
click at [278, 196] on html at bounding box center [357, 185] width 279 height 21
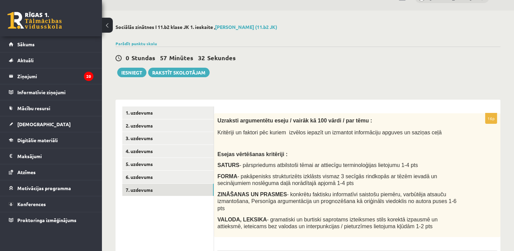
scroll to position [0, 0]
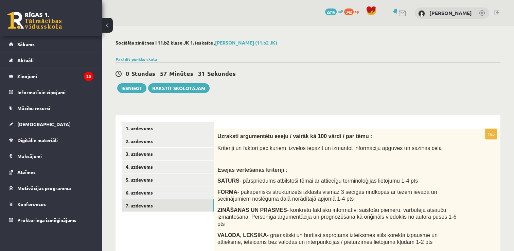
click at [428, 73] on div "0 Stundas 57 Minūtes 31 Sekundes" at bounding box center [307, 73] width 385 height 9
click at [132, 88] on button "Iesniegt" at bounding box center [131, 88] width 29 height 10
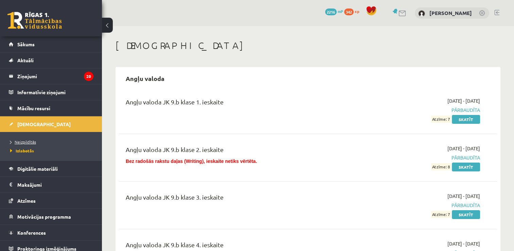
click at [22, 142] on span "Neizpildītās" at bounding box center [23, 141] width 26 height 5
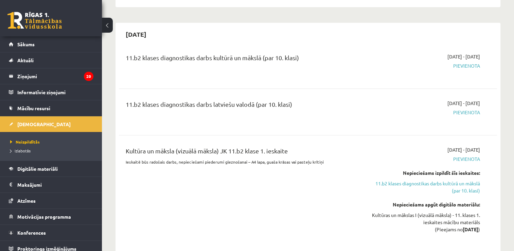
scroll to position [306, 0]
